Goal: Information Seeking & Learning: Learn about a topic

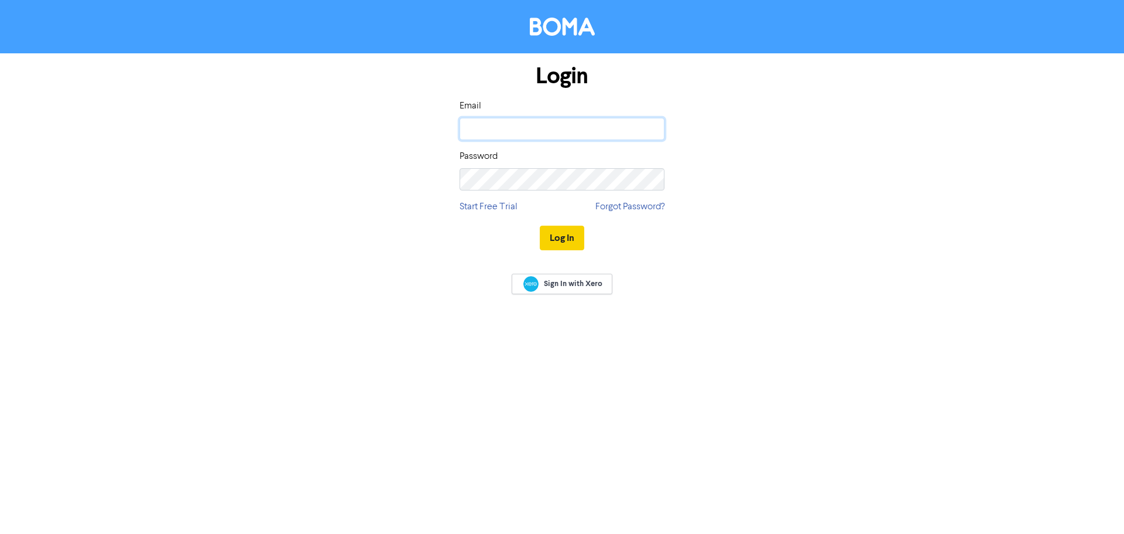
type input "[EMAIL_ADDRESS][DOMAIN_NAME]"
click at [549, 235] on button "Log In" at bounding box center [562, 237] width 45 height 25
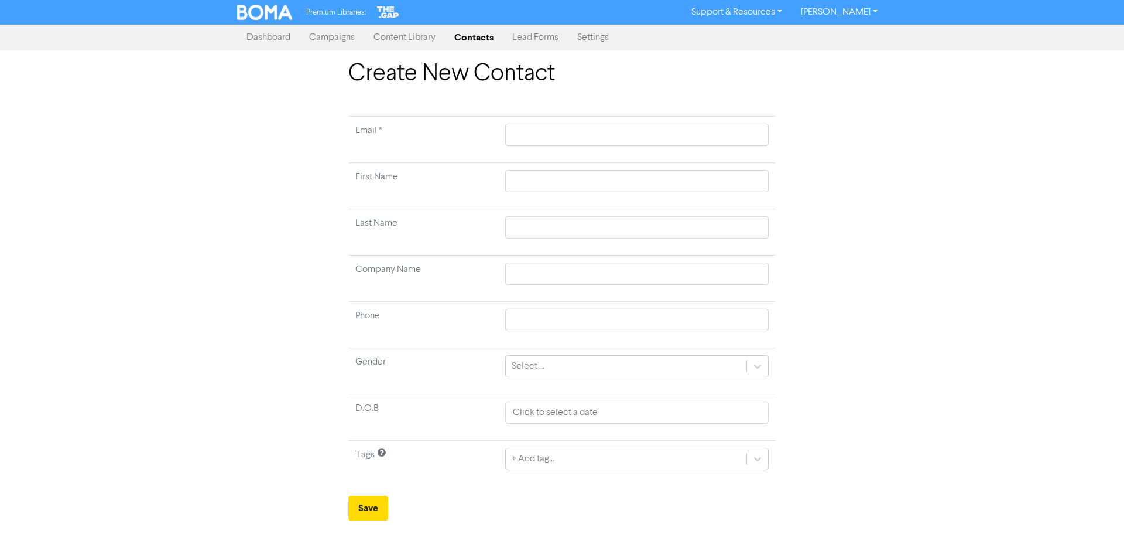
click at [770, 10] on link "Support & Resources" at bounding box center [737, 12] width 110 height 19
click at [761, 36] on button "Video Tutorials" at bounding box center [738, 35] width 110 height 14
